Goal: Task Accomplishment & Management: Use online tool/utility

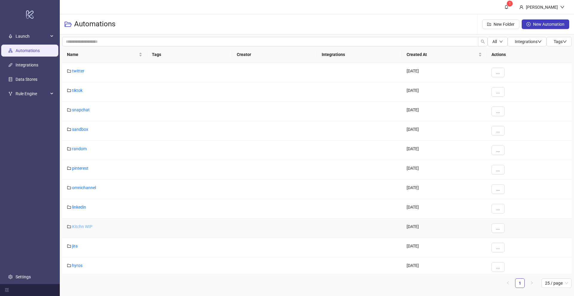
scroll to position [159, 0]
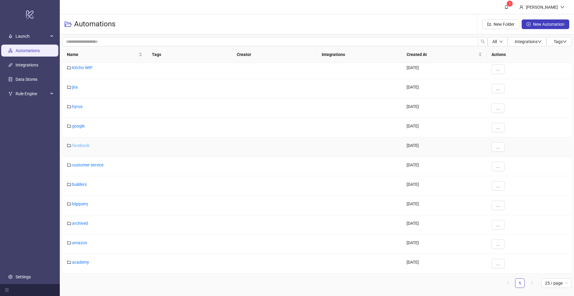
click at [80, 147] on link "facebook" at bounding box center [80, 145] width 17 height 5
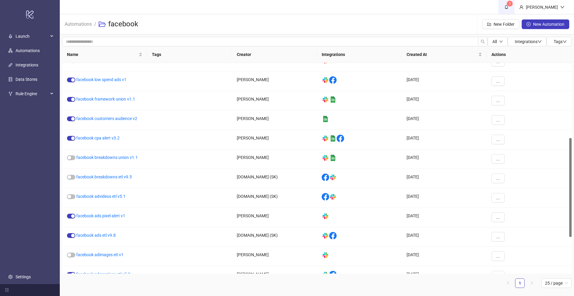
click at [515, 8] on link "1" at bounding box center [507, 7] width 16 height 14
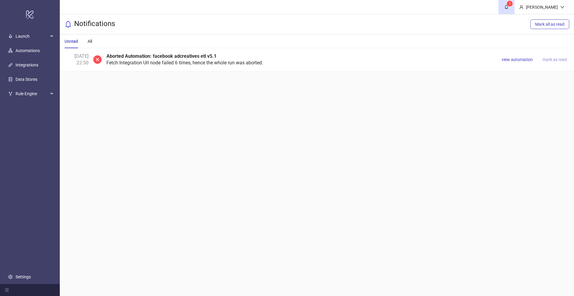
click at [552, 58] on span "mark as read" at bounding box center [555, 59] width 24 height 5
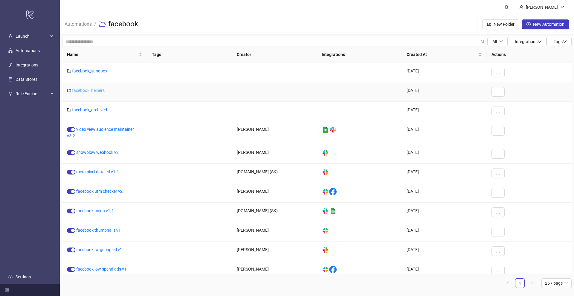
click at [98, 89] on link "facebook_helpers" at bounding box center [88, 90] width 33 height 5
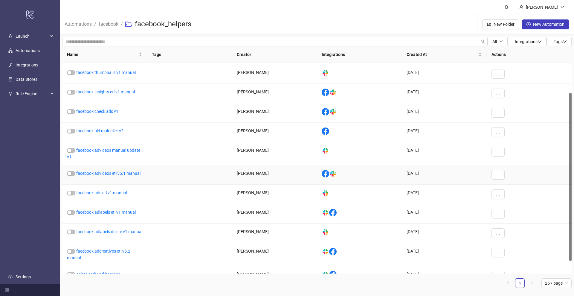
scroll to position [53, 0]
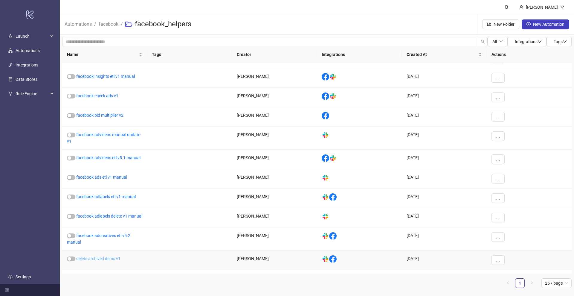
click at [110, 261] on link "delete archived items v1" at bounding box center [98, 258] width 44 height 5
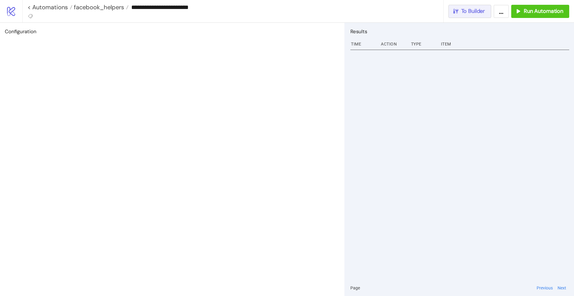
click at [459, 17] on button "To Builder" at bounding box center [470, 11] width 43 height 13
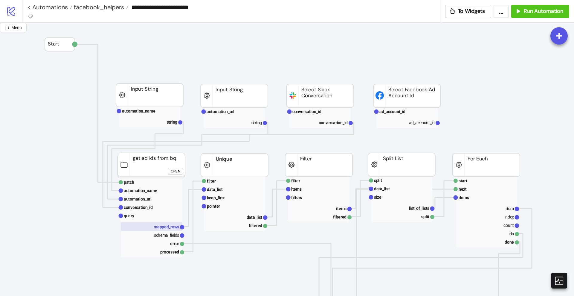
click at [169, 227] on text "mapped_rows" at bounding box center [166, 226] width 25 height 5
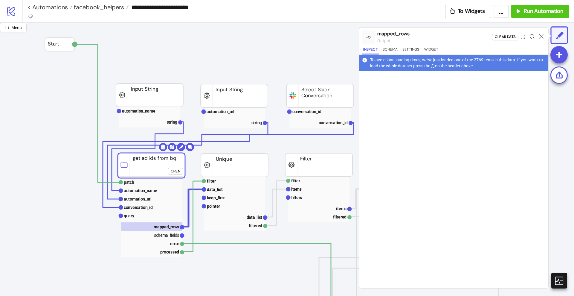
click at [533, 36] on icon at bounding box center [532, 36] width 4 height 4
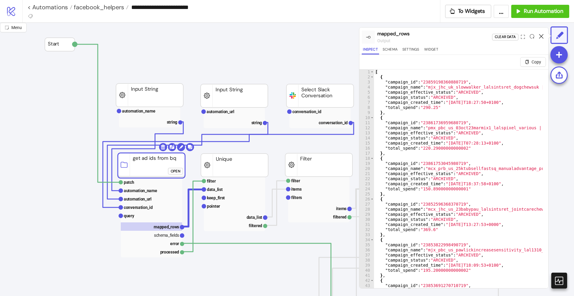
click at [542, 37] on icon at bounding box center [541, 36] width 4 height 4
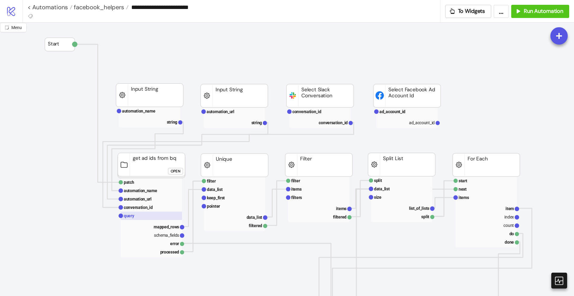
click at [142, 215] on rect at bounding box center [151, 216] width 61 height 8
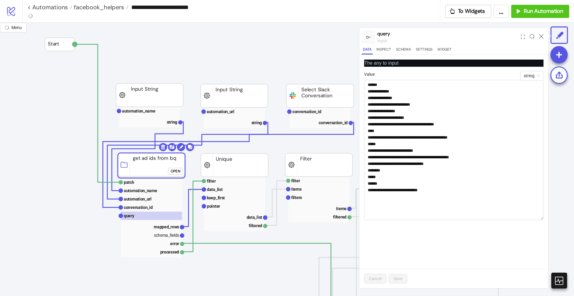
drag, startPoint x: 542, startPoint y: 94, endPoint x: 550, endPoint y: 219, distance: 125.7
click at [550, 219] on div "**********" at bounding box center [287, 159] width 574 height 273
click at [541, 35] on icon at bounding box center [541, 36] width 4 height 4
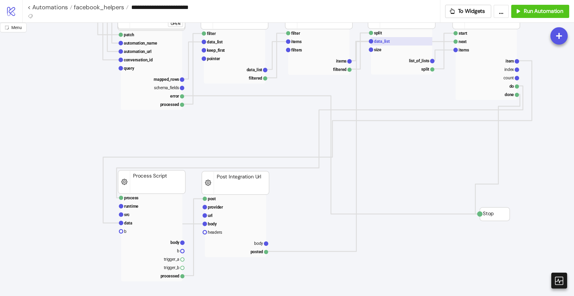
scroll to position [150, 0]
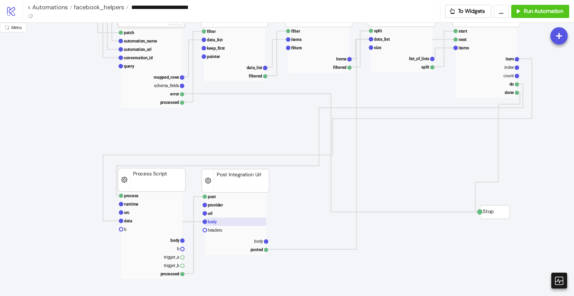
click at [215, 223] on text "body" at bounding box center [212, 221] width 9 height 5
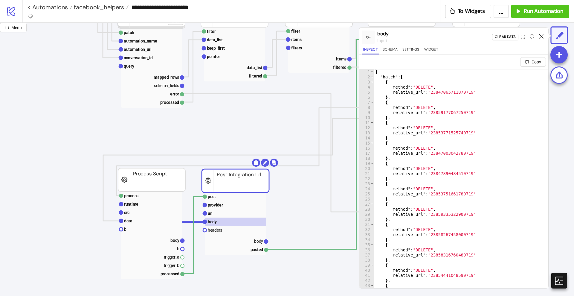
click at [542, 35] on icon at bounding box center [541, 36] width 4 height 4
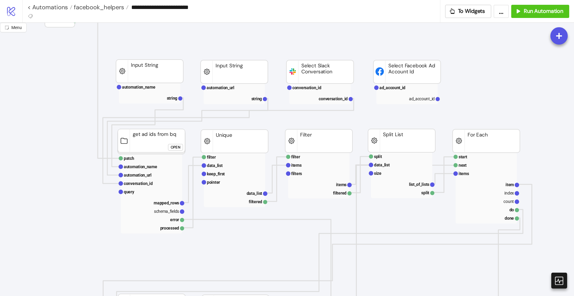
scroll to position [0, 0]
